Goal: Transaction & Acquisition: Purchase product/service

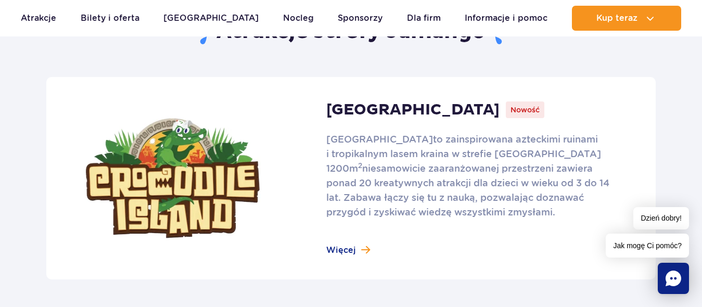
scroll to position [728, 0]
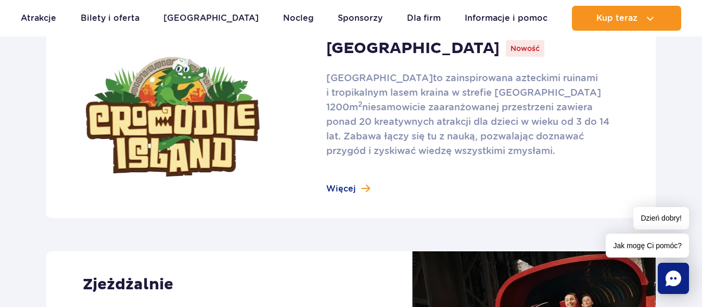
click at [364, 188] on link at bounding box center [350, 117] width 609 height 202
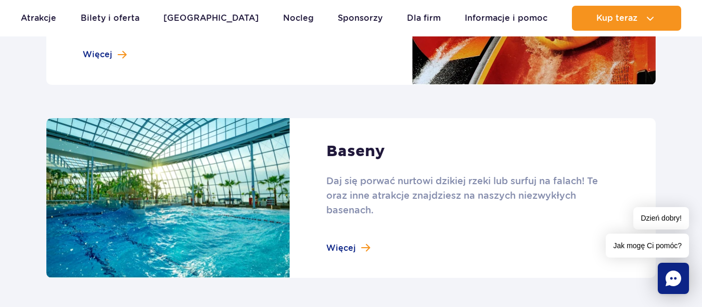
scroll to position [1092, 0]
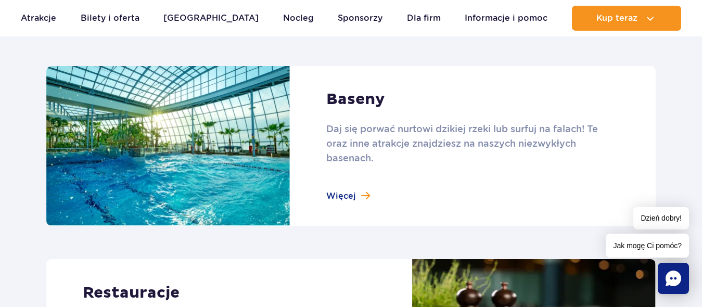
click at [349, 196] on link at bounding box center [350, 146] width 609 height 160
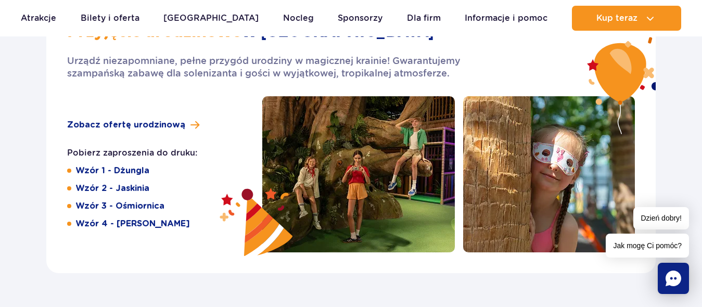
scroll to position [1717, 0]
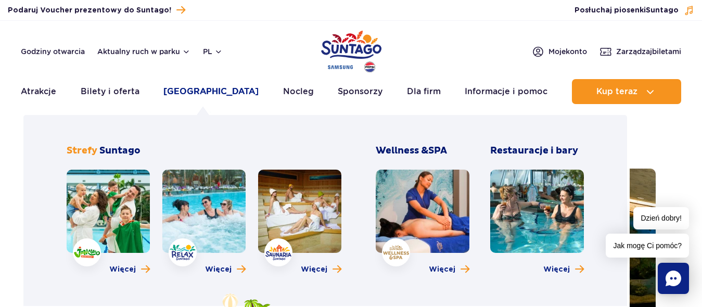
click at [186, 88] on link "[GEOGRAPHIC_DATA]" at bounding box center [210, 91] width 95 height 25
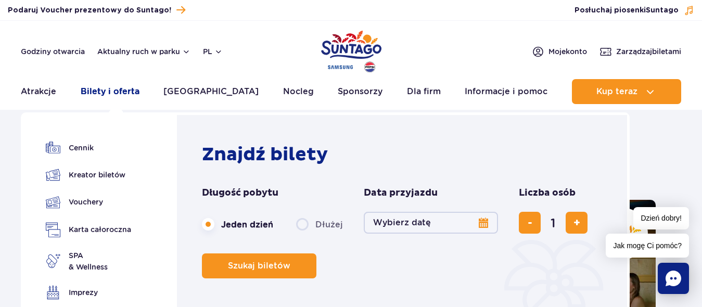
click at [89, 90] on link "Bilety i oferta" at bounding box center [110, 91] width 59 height 25
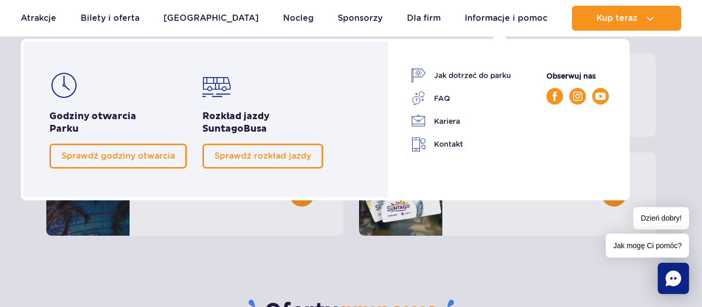
scroll to position [156, 0]
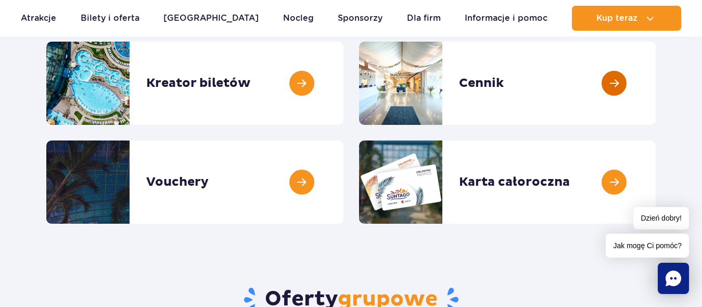
click at [655, 82] on link at bounding box center [655, 83] width 0 height 83
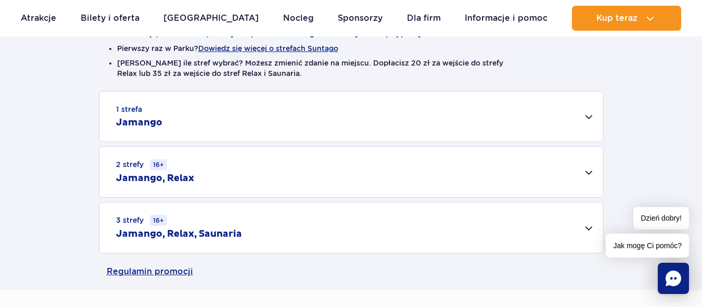
scroll to position [312, 0]
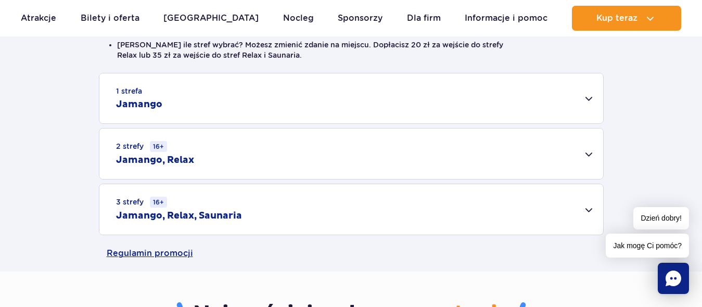
click at [593, 210] on div "3 strefy 16+ Jamango, Relax, Saunaria" at bounding box center [351, 209] width 504 height 50
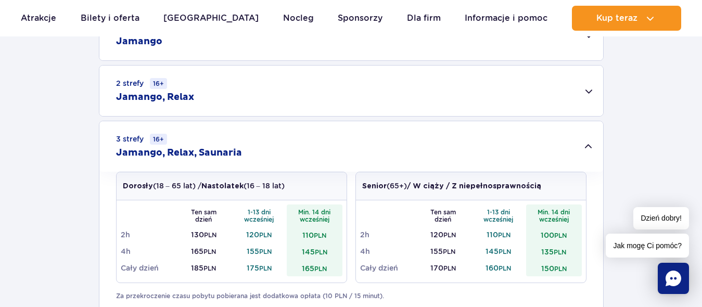
scroll to position [364, 0]
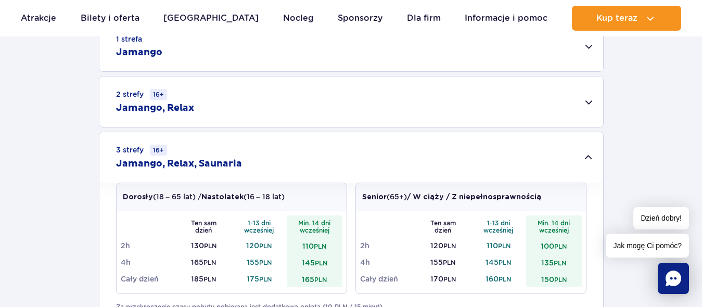
click at [583, 160] on div "3 strefy 16+ Jamango, Relax, Saunaria" at bounding box center [351, 157] width 504 height 50
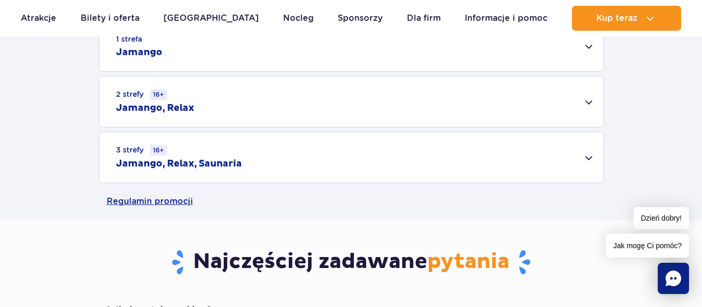
drag, startPoint x: 592, startPoint y: 102, endPoint x: 591, endPoint y: 112, distance: 10.5
click at [592, 101] on div "2 strefy 16+ Jamango, Relax" at bounding box center [351, 101] width 504 height 50
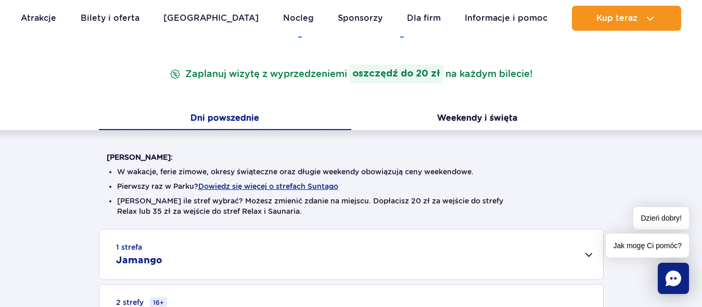
scroll to position [104, 0]
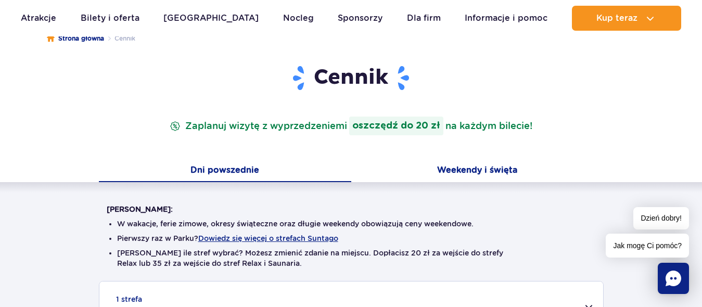
click at [501, 173] on button "Weekendy i święta" at bounding box center [477, 171] width 252 height 22
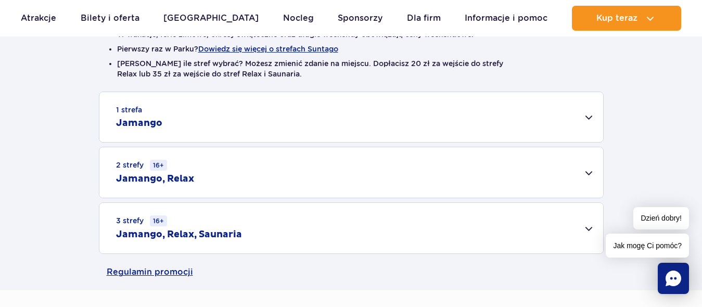
scroll to position [312, 0]
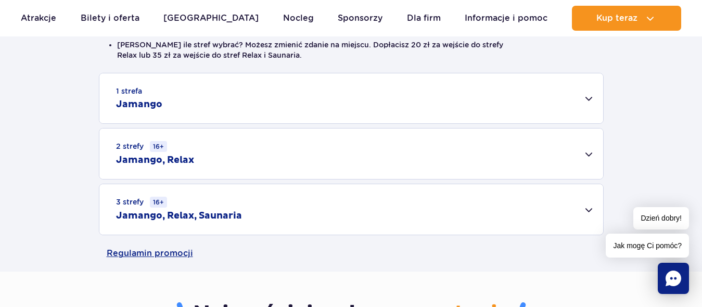
click at [587, 151] on div "2 strefy 16+ Jamango, Relax" at bounding box center [351, 153] width 504 height 50
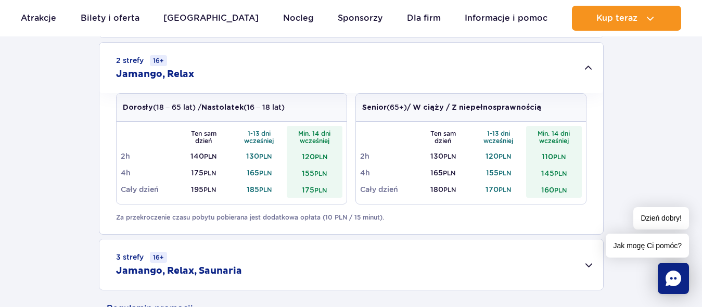
scroll to position [416, 0]
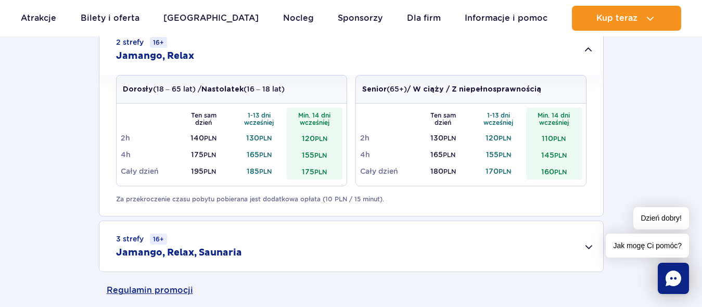
click at [477, 241] on div "3 strefy 16+ Jamango, Relax, Saunaria" at bounding box center [351, 246] width 504 height 50
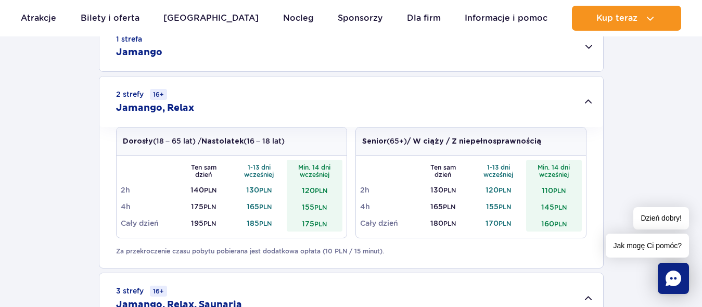
scroll to position [312, 0]
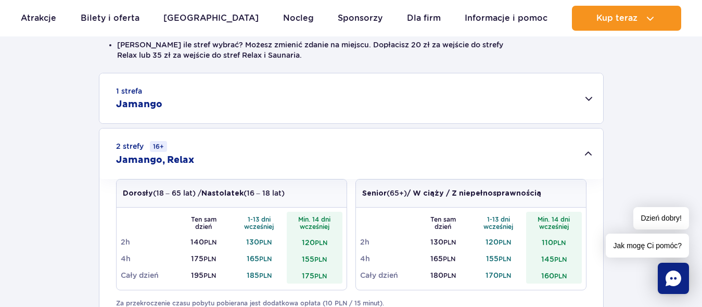
click at [594, 103] on div "1 strefa Jamango" at bounding box center [351, 98] width 504 height 50
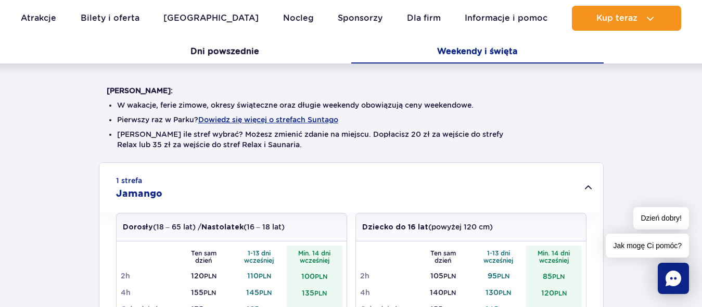
scroll to position [0, 0]
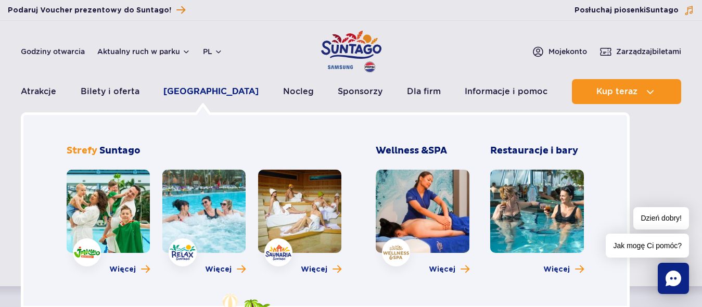
click at [216, 92] on link "Poznaj park" at bounding box center [210, 91] width 95 height 25
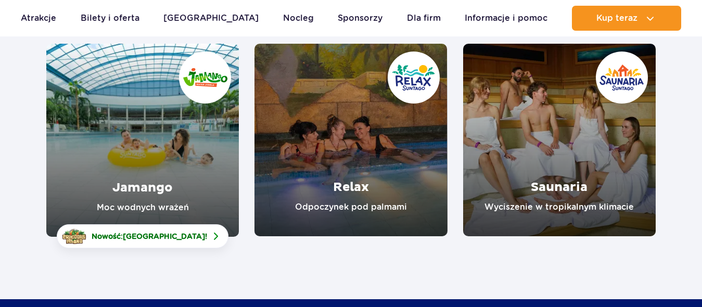
click at [340, 202] on link "Relax" at bounding box center [350, 140] width 192 height 192
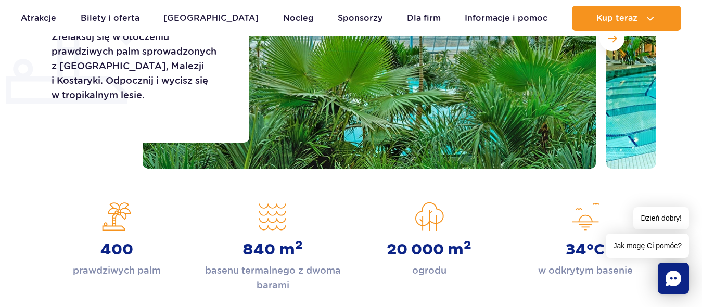
scroll to position [104, 0]
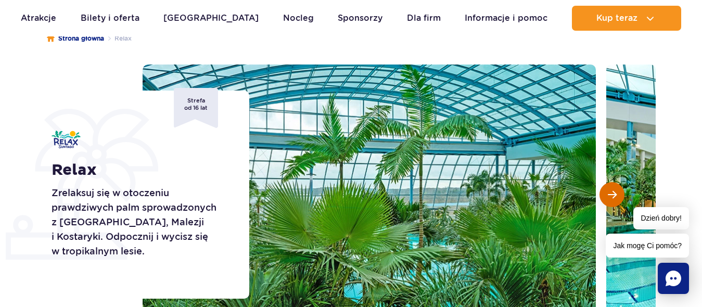
click at [612, 196] on span "Następny slajd" at bounding box center [612, 194] width 9 height 9
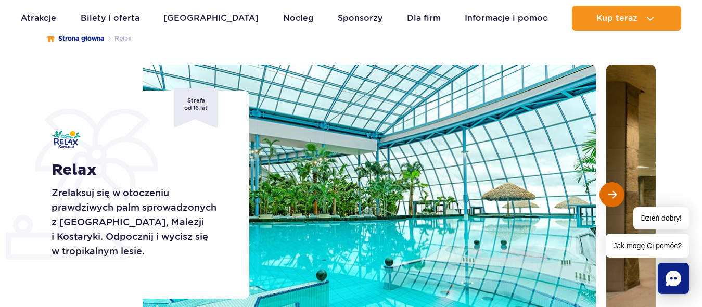
click at [608, 192] on span "Następny slajd" at bounding box center [612, 194] width 9 height 9
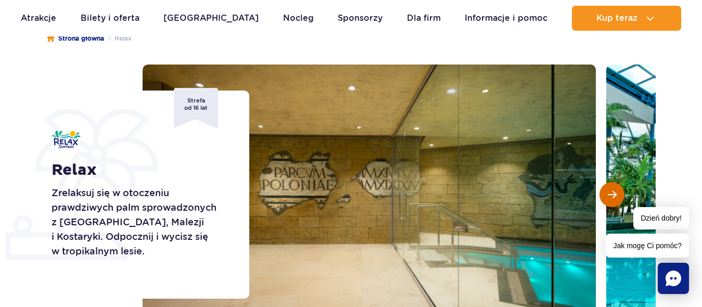
click at [608, 192] on span "Następny slajd" at bounding box center [612, 194] width 9 height 9
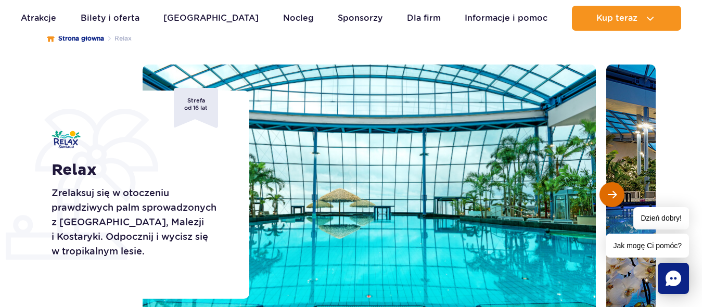
click at [608, 192] on span "Następny slajd" at bounding box center [612, 194] width 9 height 9
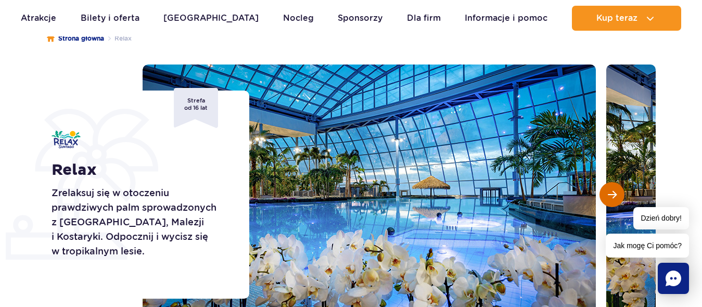
click at [608, 192] on span "Następny slajd" at bounding box center [612, 194] width 9 height 9
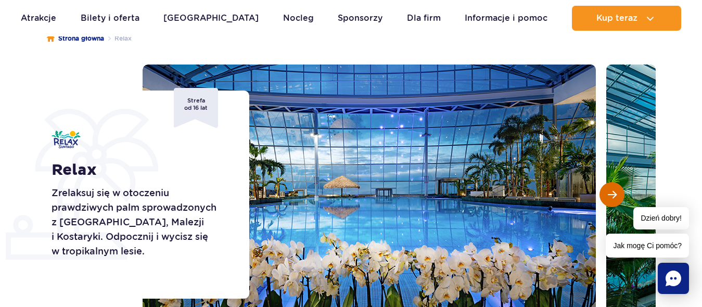
click at [618, 197] on button "Następny slajd" at bounding box center [611, 194] width 25 height 25
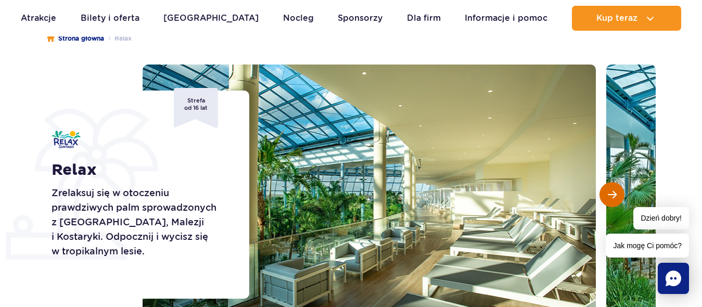
click at [618, 197] on button "Następny slajd" at bounding box center [611, 194] width 25 height 25
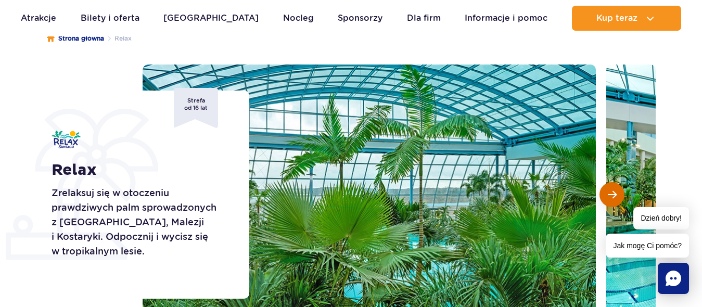
click at [618, 197] on button "Następny slajd" at bounding box center [611, 194] width 25 height 25
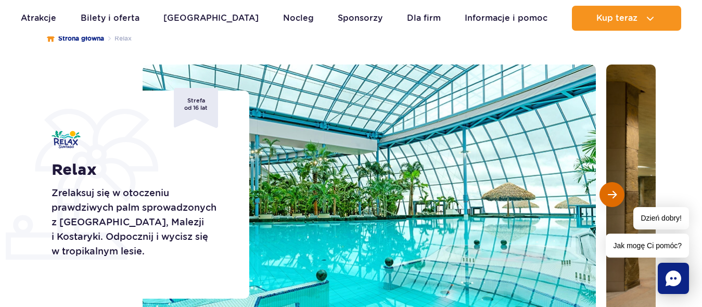
click at [618, 197] on button "Następny slajd" at bounding box center [611, 194] width 25 height 25
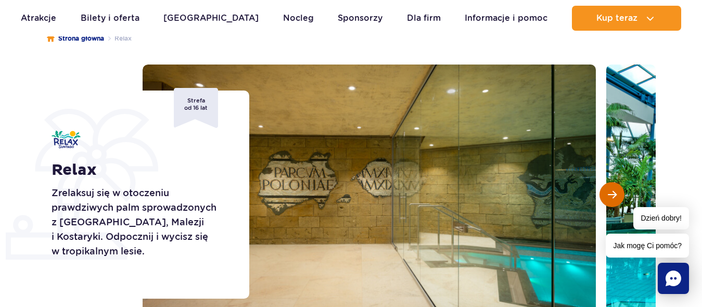
click at [618, 197] on button "Następny slajd" at bounding box center [611, 194] width 25 height 25
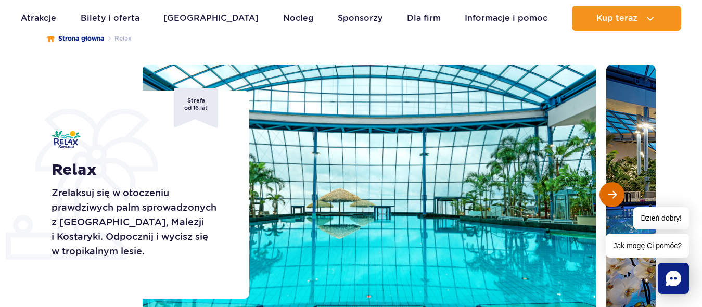
click at [618, 197] on button "Następny slajd" at bounding box center [611, 194] width 25 height 25
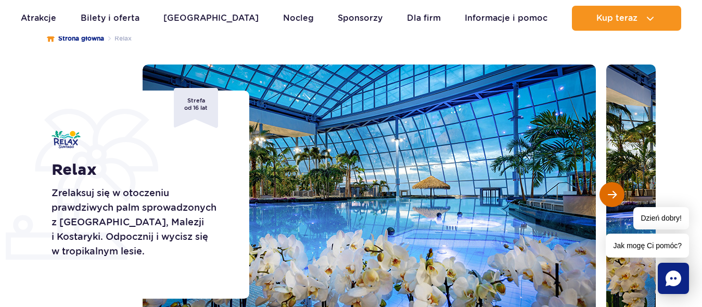
click at [618, 197] on button "Następny slajd" at bounding box center [611, 194] width 25 height 25
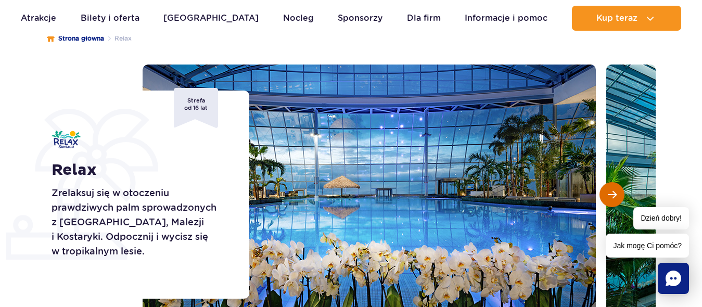
click at [618, 197] on button "Następny slajd" at bounding box center [611, 194] width 25 height 25
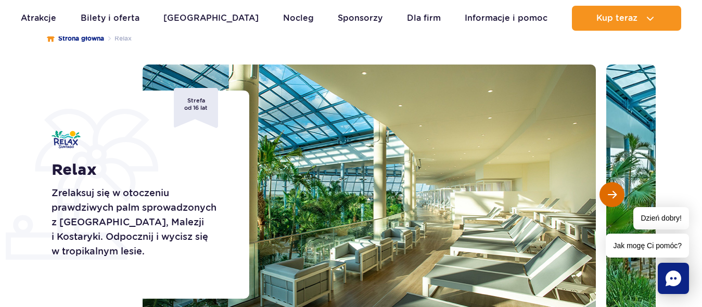
click at [618, 197] on button "Następny slajd" at bounding box center [611, 194] width 25 height 25
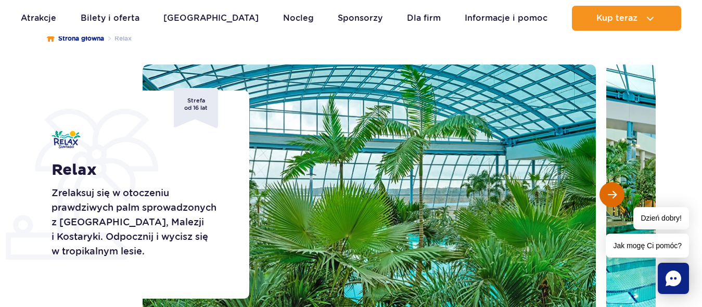
click at [616, 196] on button "Następny slajd" at bounding box center [611, 194] width 25 height 25
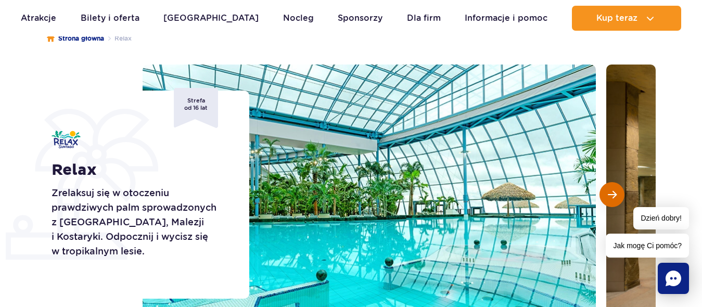
click at [614, 196] on span "Następny slajd" at bounding box center [612, 194] width 9 height 9
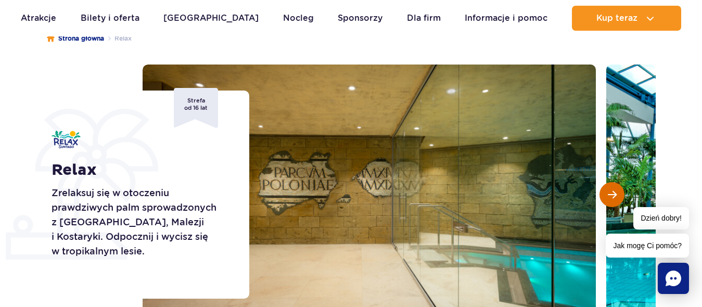
click at [614, 196] on span "Następny slajd" at bounding box center [612, 194] width 9 height 9
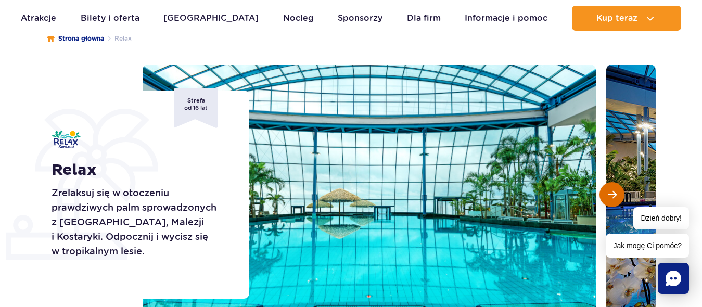
click at [614, 196] on span "Następny slajd" at bounding box center [612, 194] width 9 height 9
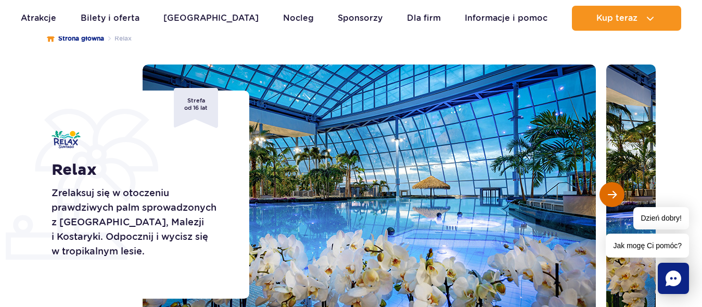
click at [614, 196] on span "Następny slajd" at bounding box center [612, 194] width 9 height 9
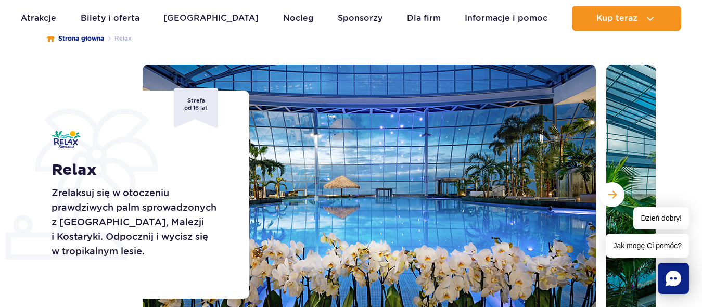
click at [19, 79] on section "Relax Zrelaksuj się w otoczeniu prawdziwych palm sprowadzonych z Florydy, Malez…" at bounding box center [351, 195] width 702 height 260
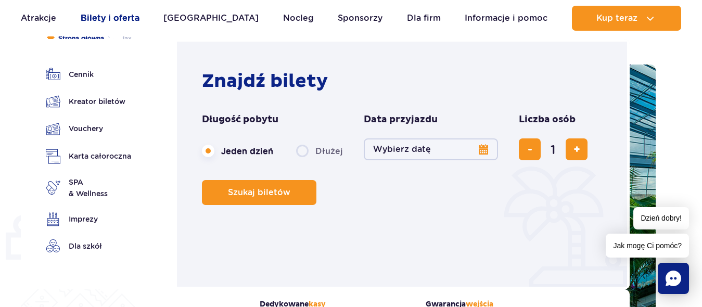
click at [126, 20] on link "Bilety i oferta" at bounding box center [110, 18] width 59 height 25
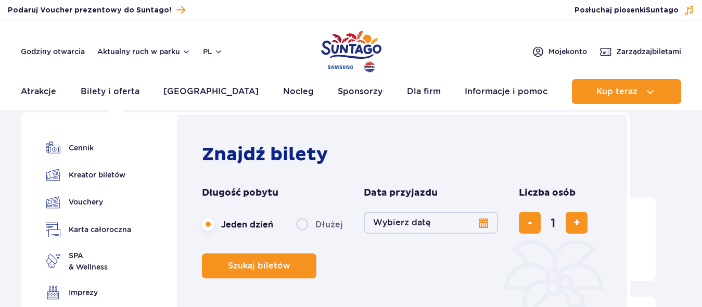
click at [131, 95] on link "Bilety i oferta" at bounding box center [110, 91] width 59 height 25
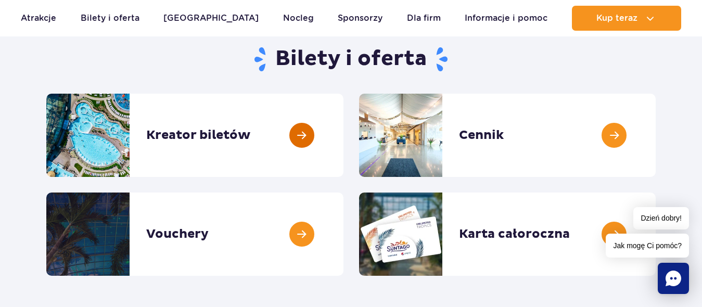
drag, startPoint x: 299, startPoint y: 139, endPoint x: 289, endPoint y: 152, distance: 16.7
click at [343, 139] on link at bounding box center [343, 135] width 0 height 83
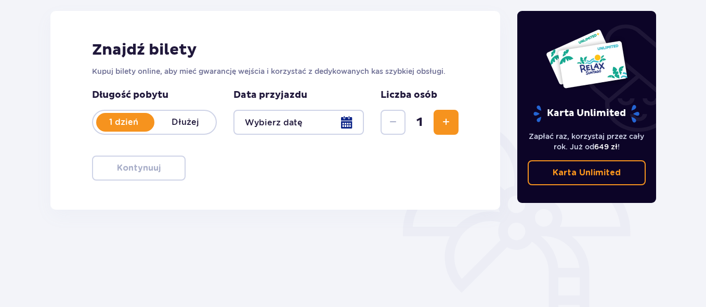
scroll to position [156, 0]
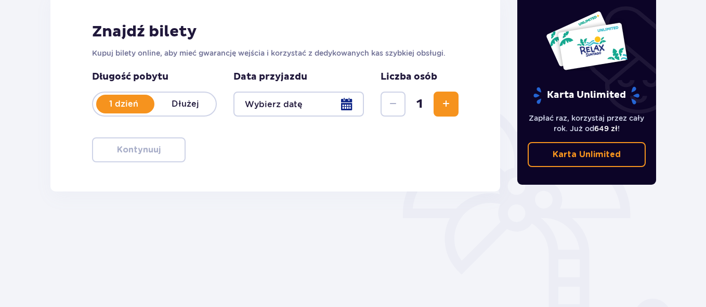
click at [349, 105] on div at bounding box center [299, 104] width 131 height 25
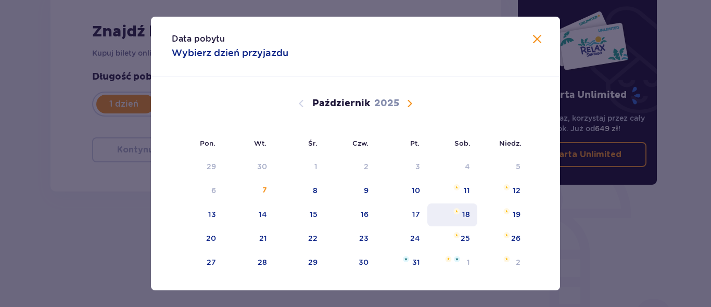
click at [465, 215] on div "18" at bounding box center [466, 214] width 8 height 10
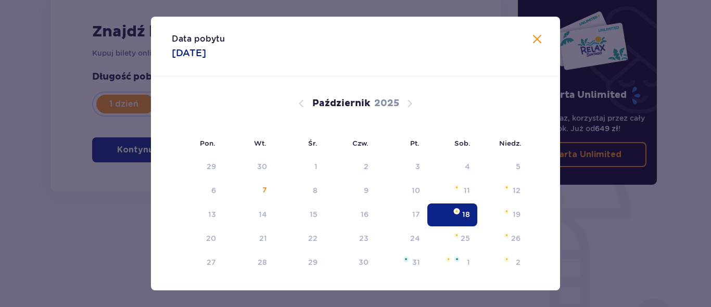
type input "[DATE]"
click at [460, 211] on div "Bilety Pomiń ten krok Znajdź bilety Kupuj bilety online, aby mieć gwarancję wej…" at bounding box center [276, 132] width 468 height 357
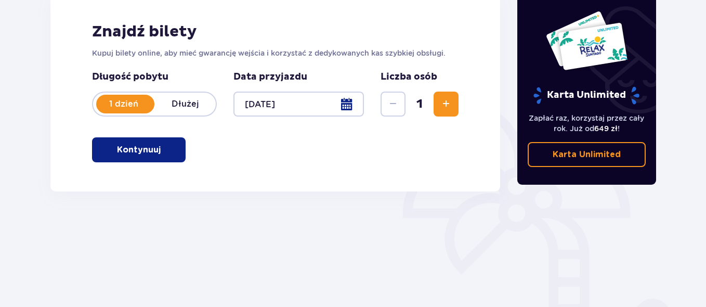
click at [446, 102] on span "Zwiększ" at bounding box center [446, 104] width 12 height 12
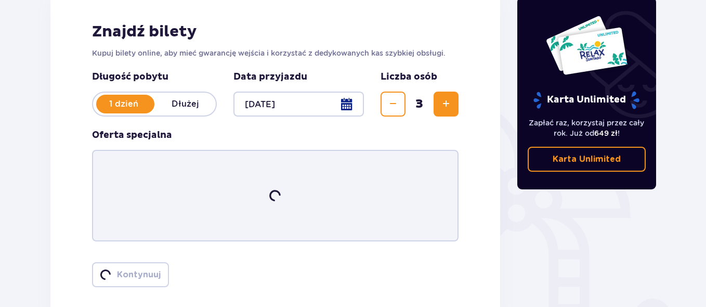
click at [448, 102] on span "Zwiększ" at bounding box center [446, 104] width 12 height 12
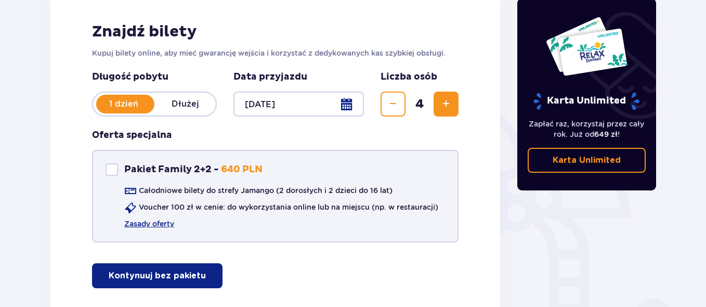
click at [116, 170] on div "Pakiet Family 2+2" at bounding box center [112, 169] width 12 height 12
checkbox input "true"
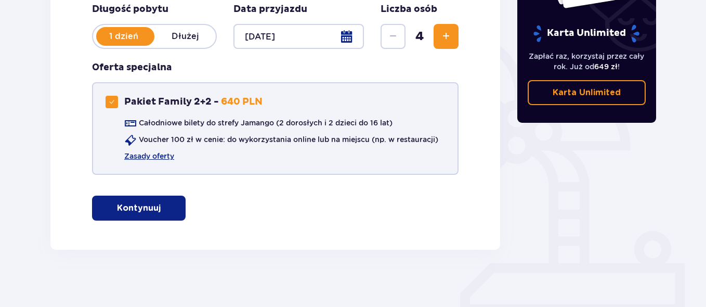
scroll to position [229, 0]
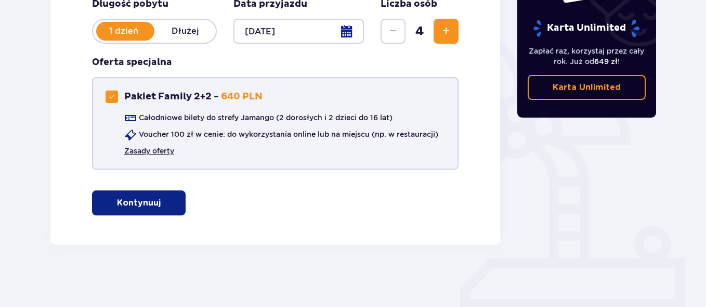
click at [154, 153] on link "Zasady oferty" at bounding box center [149, 151] width 50 height 10
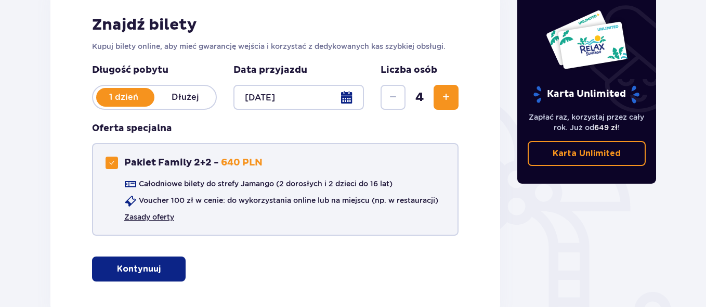
scroll to position [104, 0]
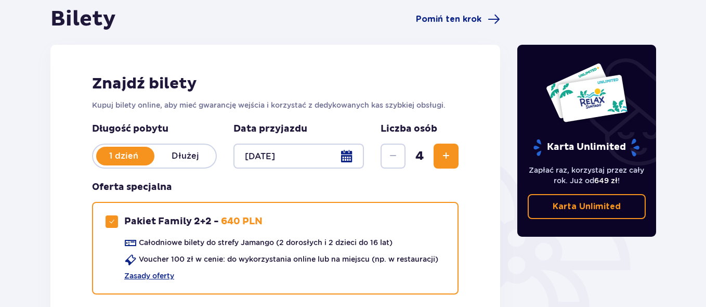
click at [348, 158] on div at bounding box center [299, 156] width 131 height 25
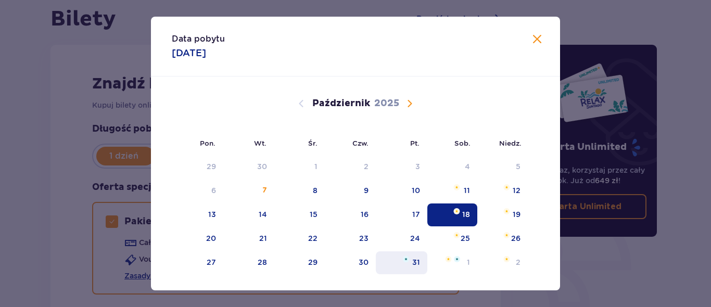
click at [412, 263] on div "31" at bounding box center [416, 262] width 8 height 10
click at [407, 261] on img "piątek, 31 października 2025" at bounding box center [406, 259] width 6 height 6
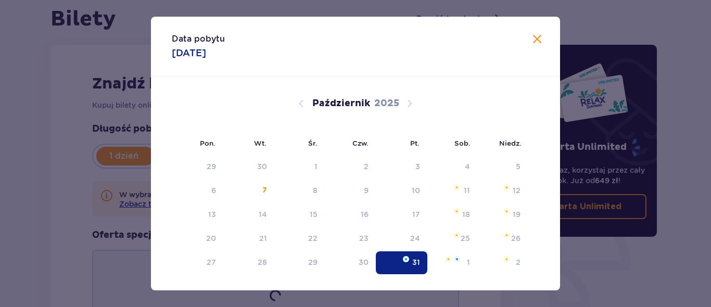
type input "[DATE]"
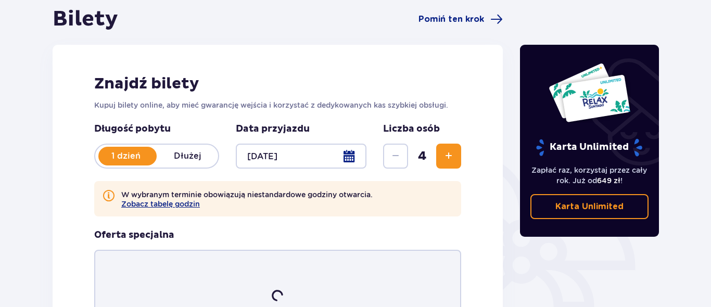
click at [533, 41] on div "Karta Unlimited Zapłać raz, korzystaj przez cały rok. Już od 649 zł ! Karta Unl…" at bounding box center [589, 211] width 156 height 410
